Goal: Task Accomplishment & Management: Use online tool/utility

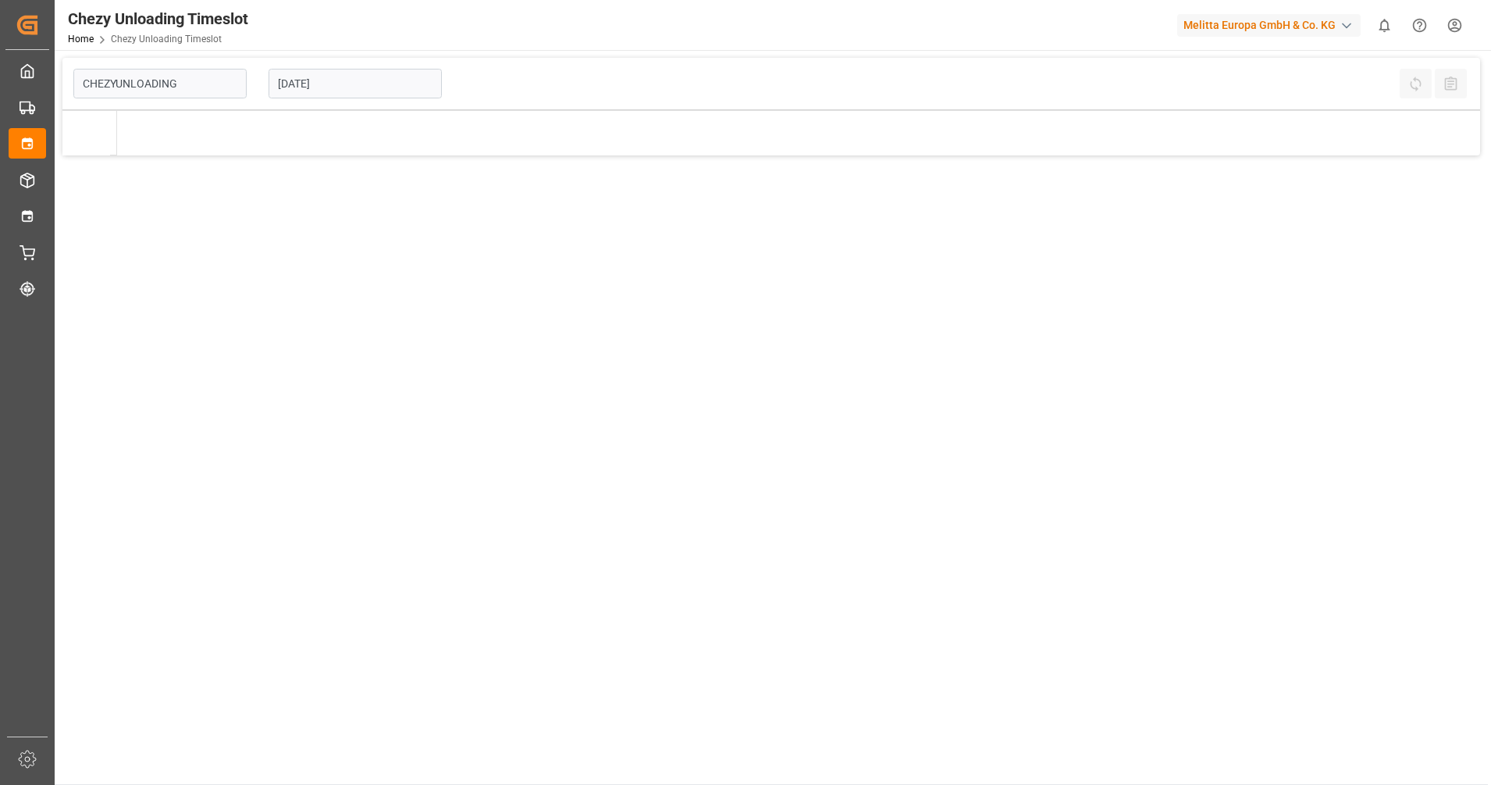
type input "Chezy Unloading"
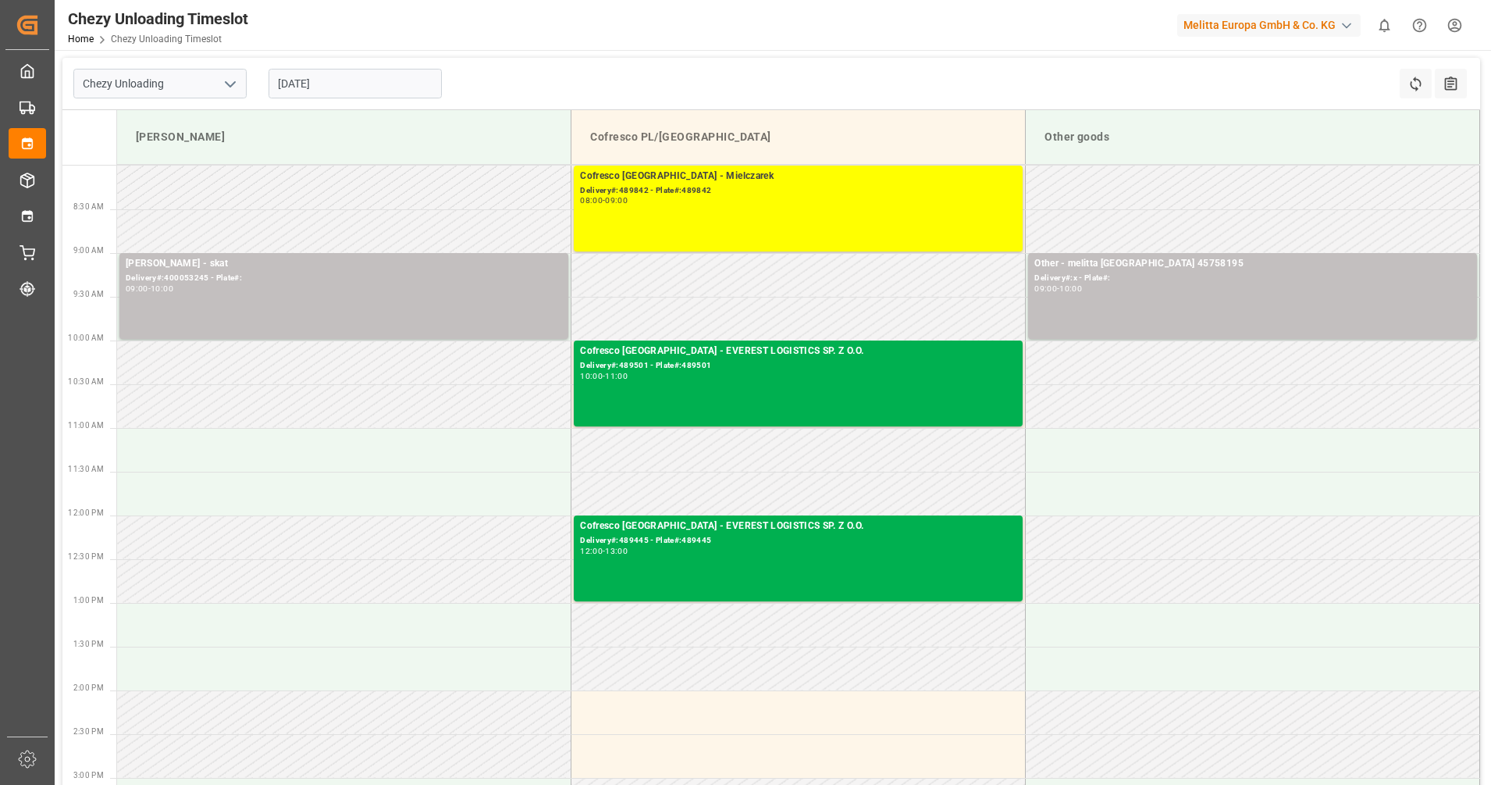
click at [338, 77] on input "[DATE]" at bounding box center [355, 84] width 173 height 30
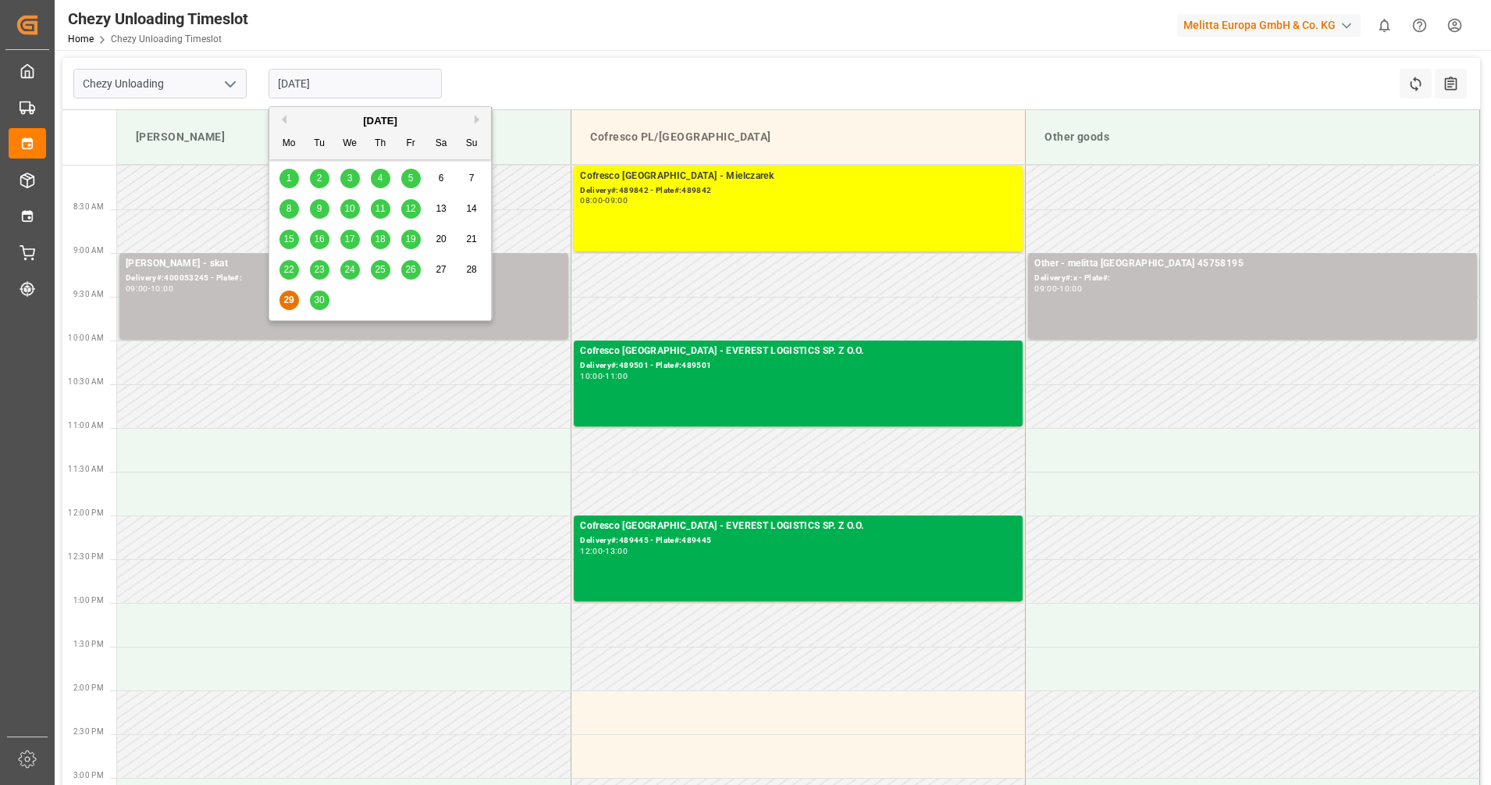
click at [323, 309] on div "30" at bounding box center [320, 300] width 20 height 19
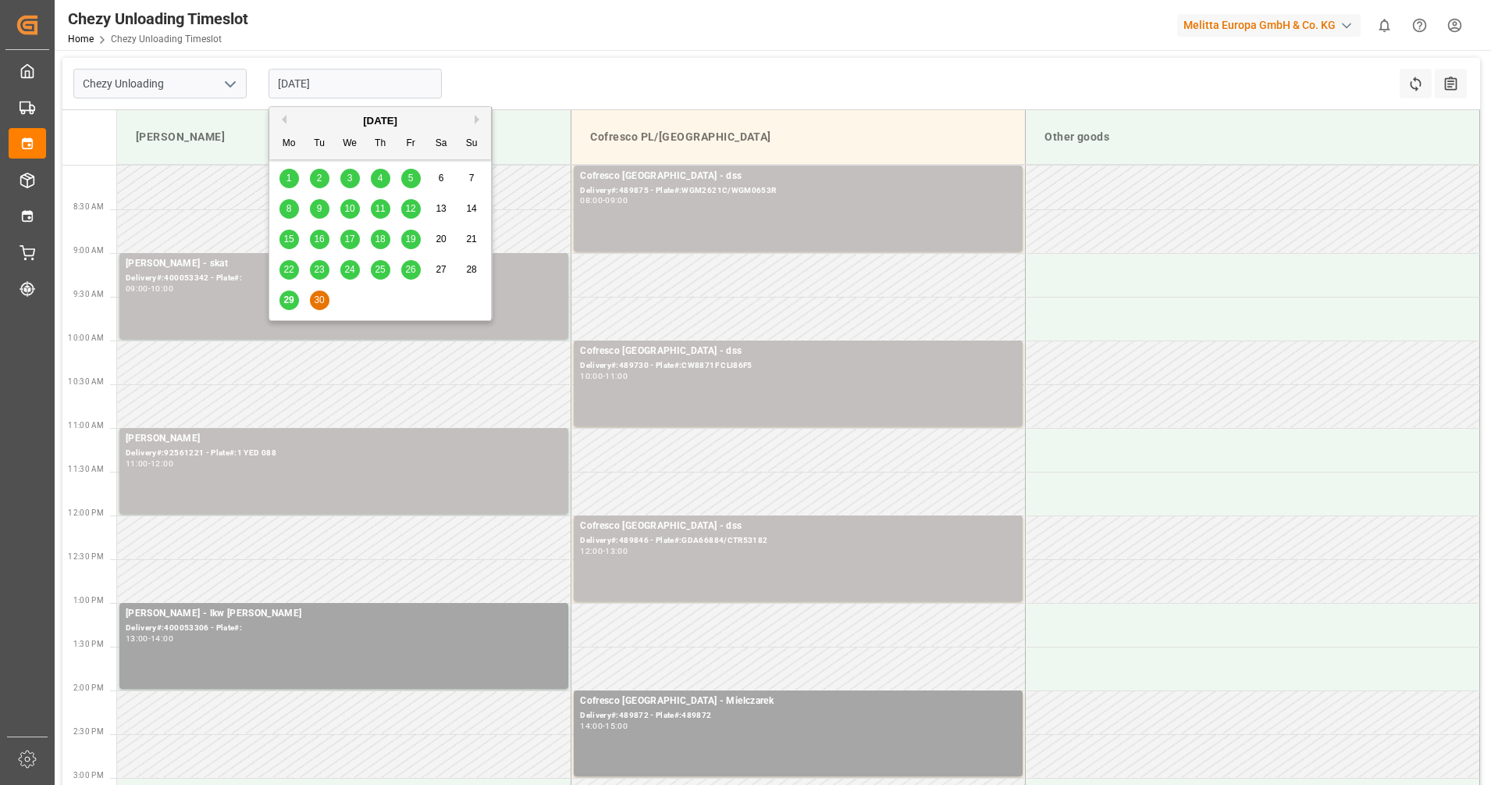
click at [353, 80] on input "[DATE]" at bounding box center [355, 84] width 173 height 30
click at [481, 121] on button "Next Month" at bounding box center [479, 119] width 9 height 9
click at [349, 176] on span "1" at bounding box center [349, 178] width 5 height 11
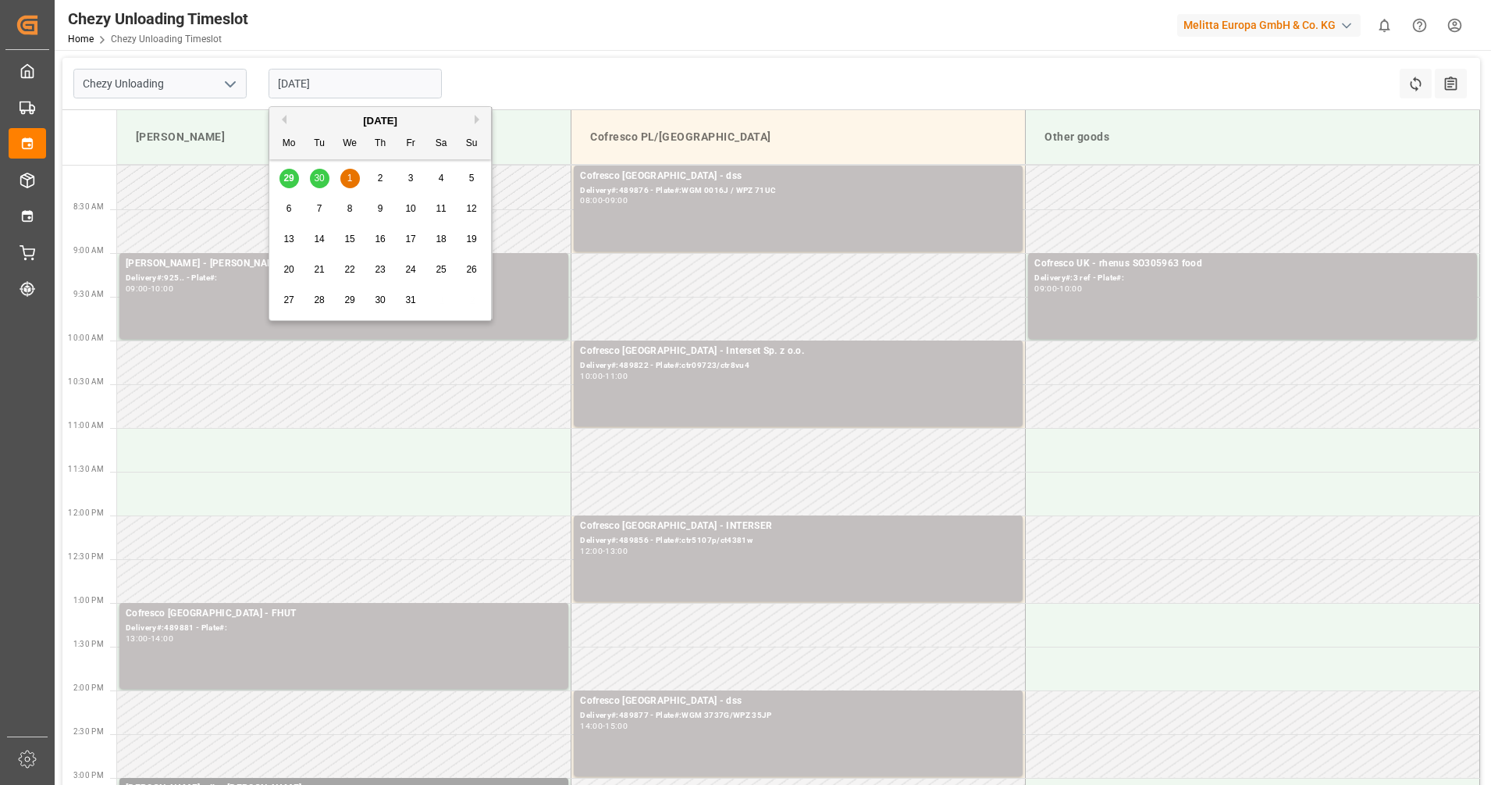
click at [408, 84] on input "[DATE]" at bounding box center [355, 84] width 173 height 30
click at [379, 178] on span "2" at bounding box center [380, 178] width 5 height 11
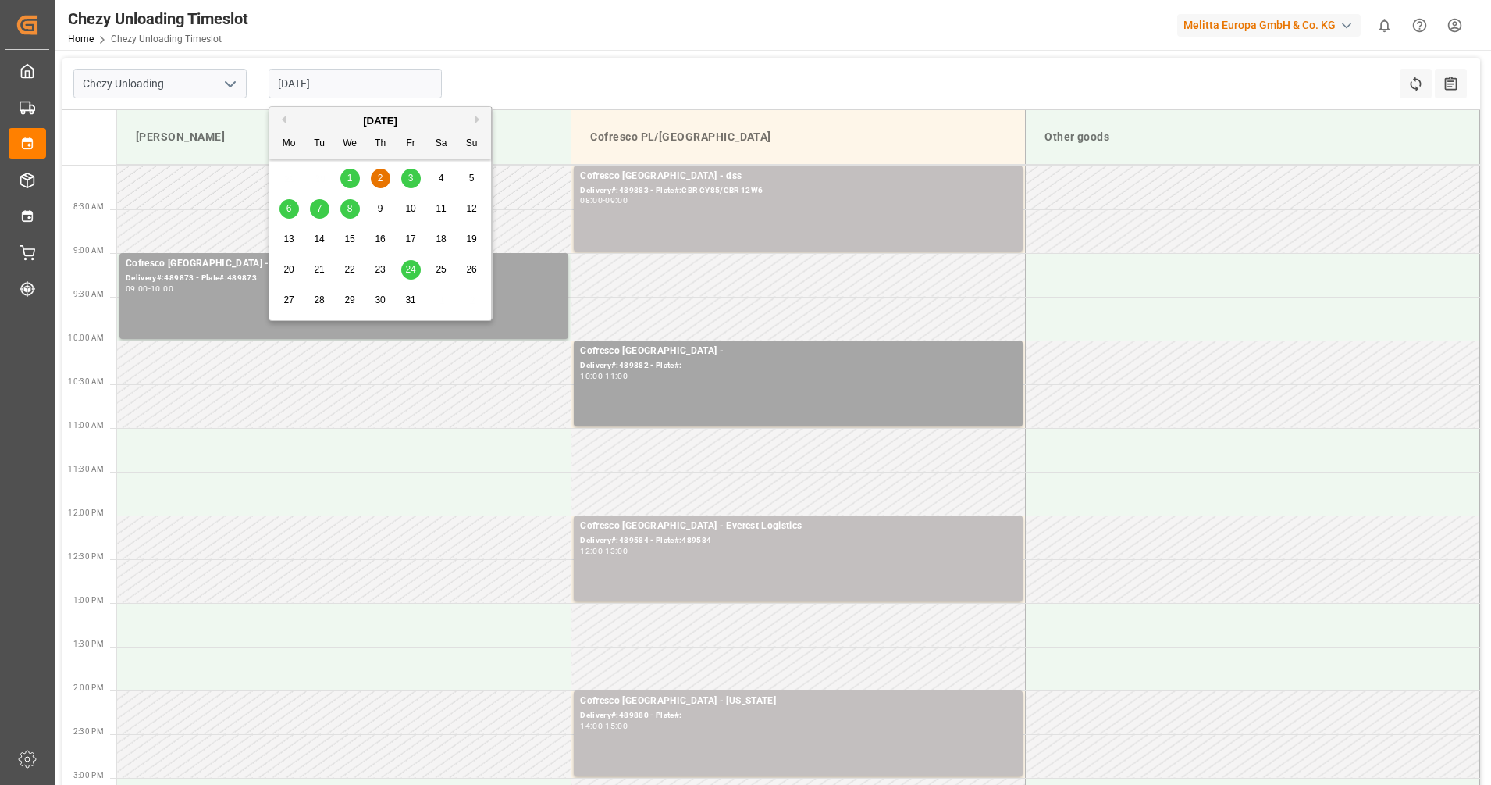
click at [372, 84] on input "[DATE]" at bounding box center [355, 84] width 173 height 30
click at [418, 176] on div "3" at bounding box center [411, 178] width 20 height 19
type input "[DATE]"
